Goal: Find specific page/section: Find specific page/section

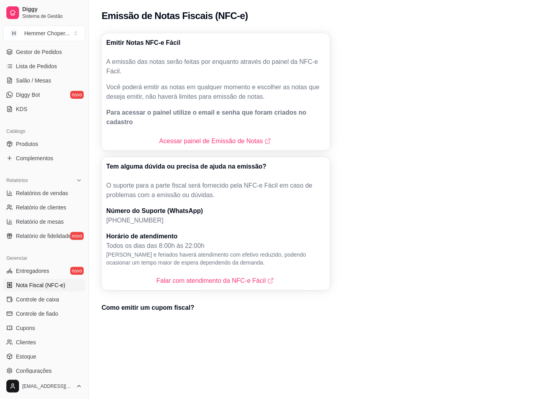
scroll to position [132, 0]
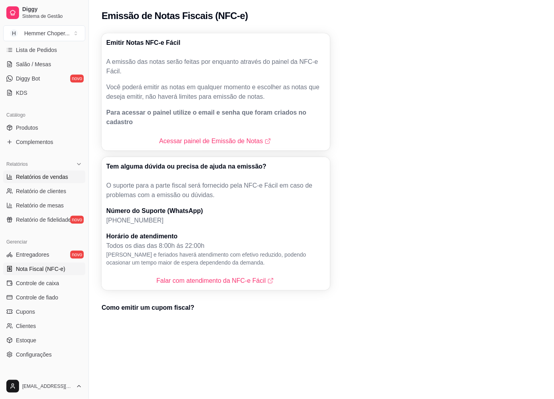
click at [45, 177] on span "Relatórios de vendas" at bounding box center [42, 177] width 52 height 8
select select "ALL"
select select "0"
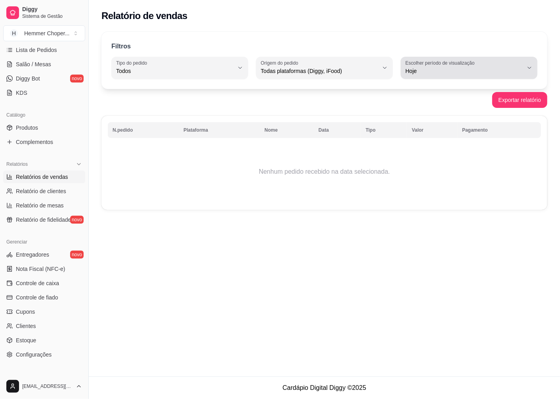
click at [455, 68] on span "Hoje" at bounding box center [465, 71] width 118 height 8
click at [418, 104] on span "Ontem" at bounding box center [465, 103] width 111 height 8
type input "1"
select select "1"
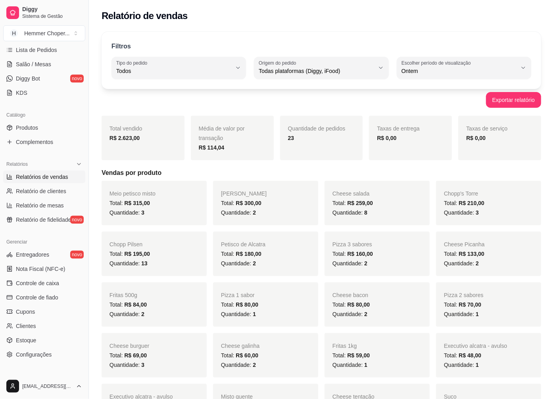
scroll to position [171, 0]
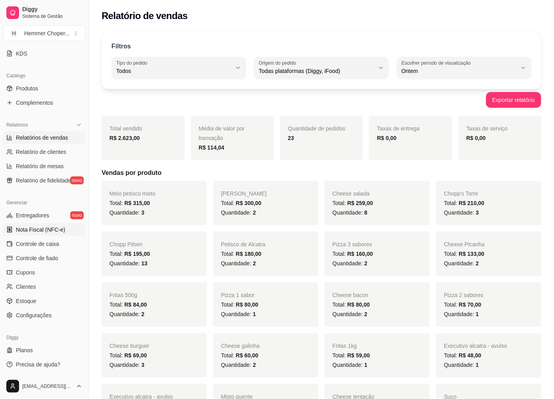
click at [45, 232] on span "Nota Fiscal (NFC-e)" at bounding box center [40, 230] width 49 height 8
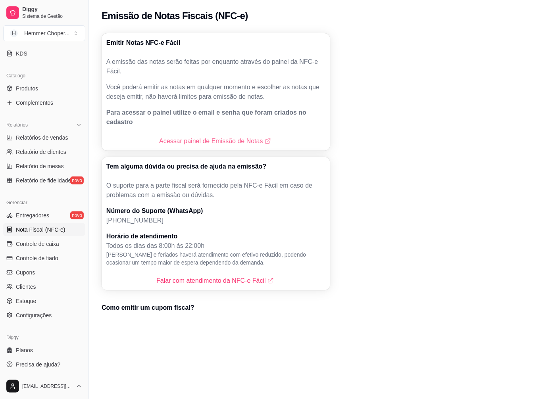
click at [190, 136] on link "Acessar painel de Emissão de Notas" at bounding box center [215, 141] width 113 height 10
click at [40, 137] on span "Relatórios de vendas" at bounding box center [42, 138] width 52 height 8
select select "ALL"
select select "0"
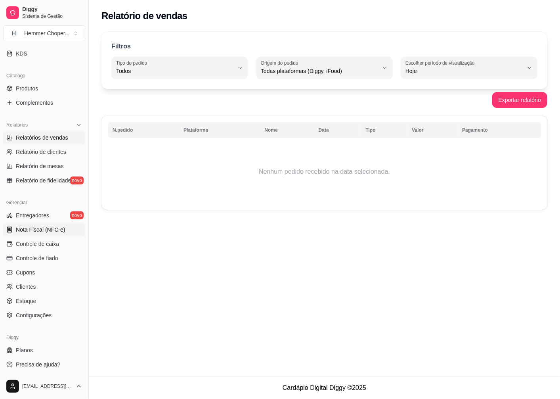
click at [25, 229] on span "Nota Fiscal (NFC-e)" at bounding box center [40, 230] width 49 height 8
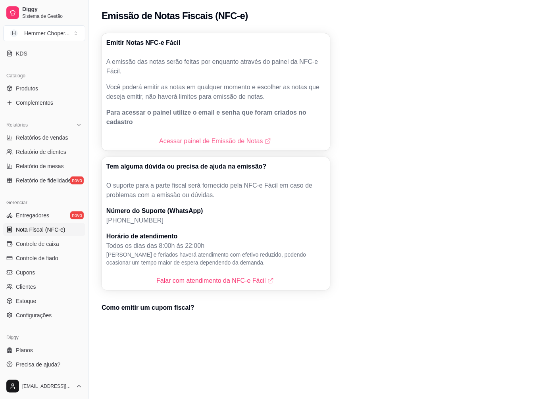
click at [180, 136] on link "Acessar painel de Emissão de Notas" at bounding box center [215, 141] width 113 height 10
